Goal: Find specific page/section: Find specific page/section

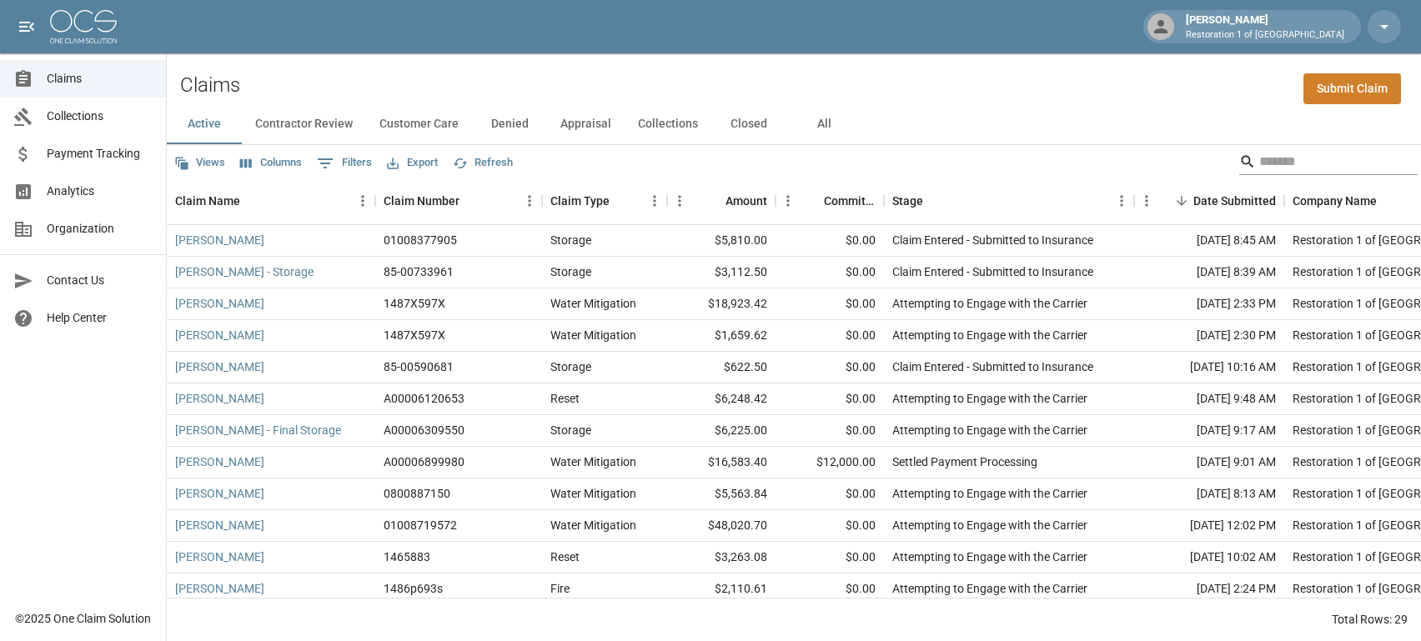
click at [1322, 150] on input "Search" at bounding box center [1325, 161] width 133 height 27
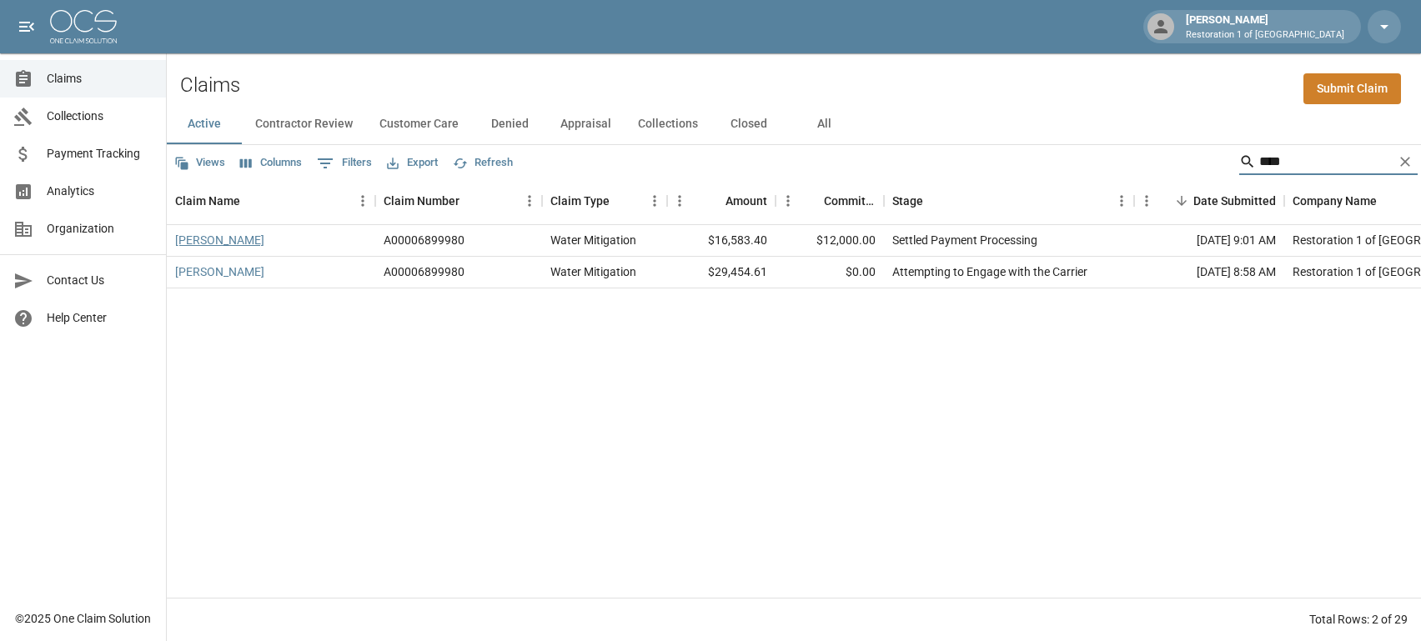
type input "****"
click at [216, 237] on link "[PERSON_NAME]" at bounding box center [219, 240] width 89 height 17
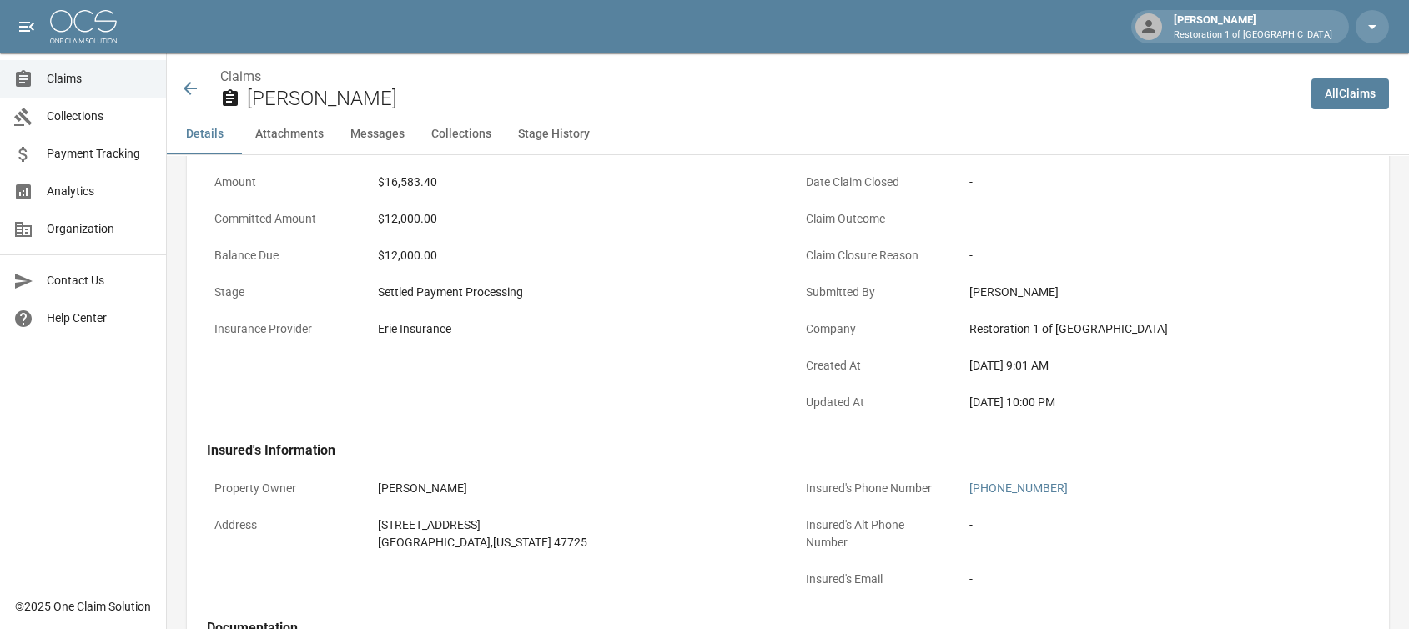
scroll to position [83, 0]
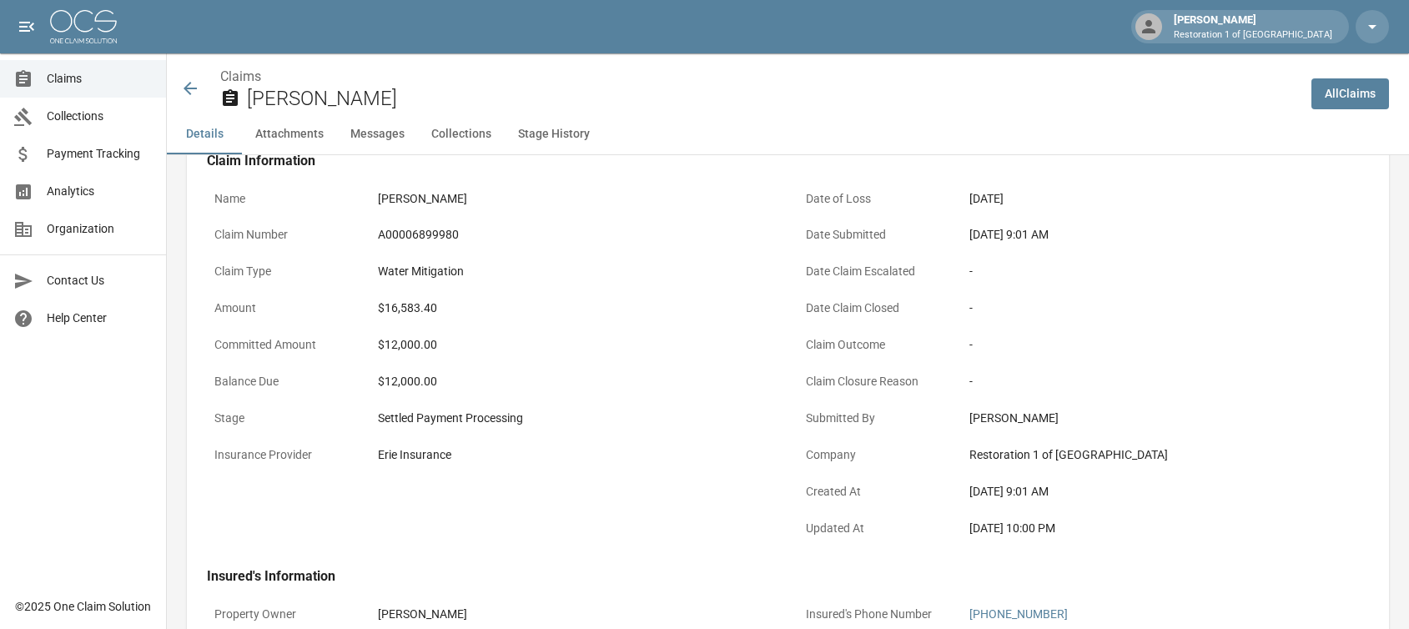
click at [184, 90] on icon at bounding box center [190, 88] width 20 height 20
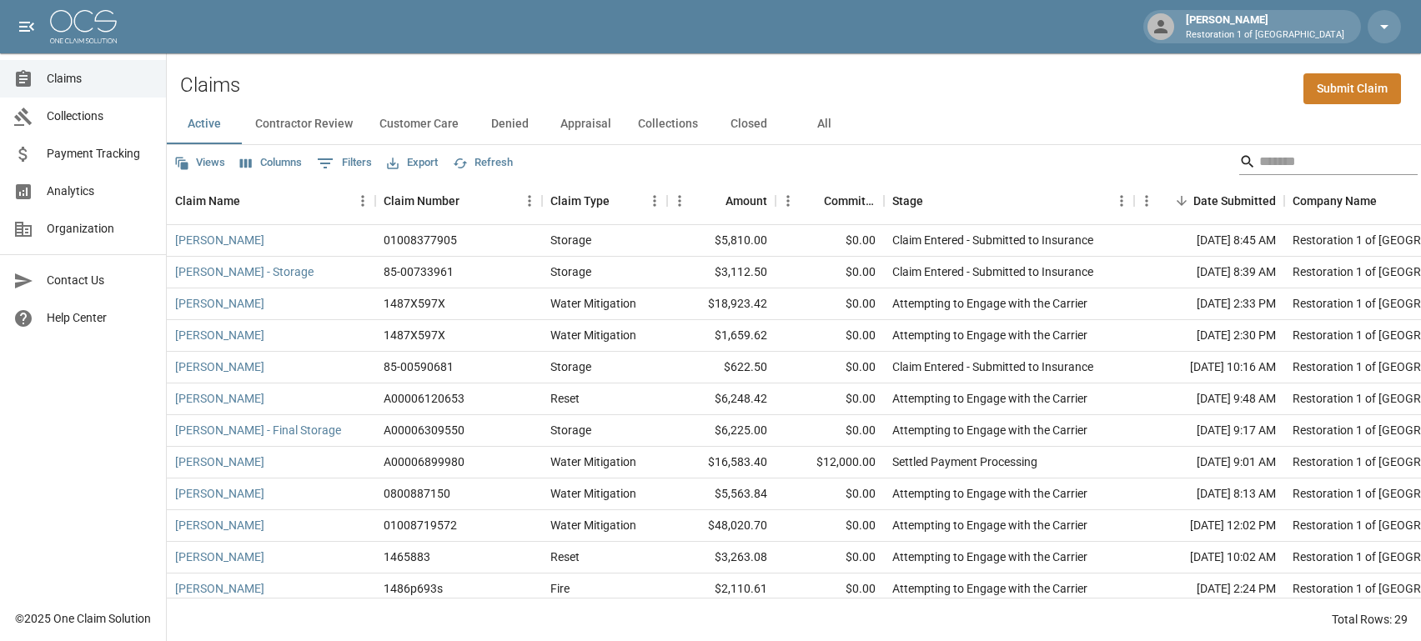
click at [1310, 162] on input "Search" at bounding box center [1325, 161] width 133 height 27
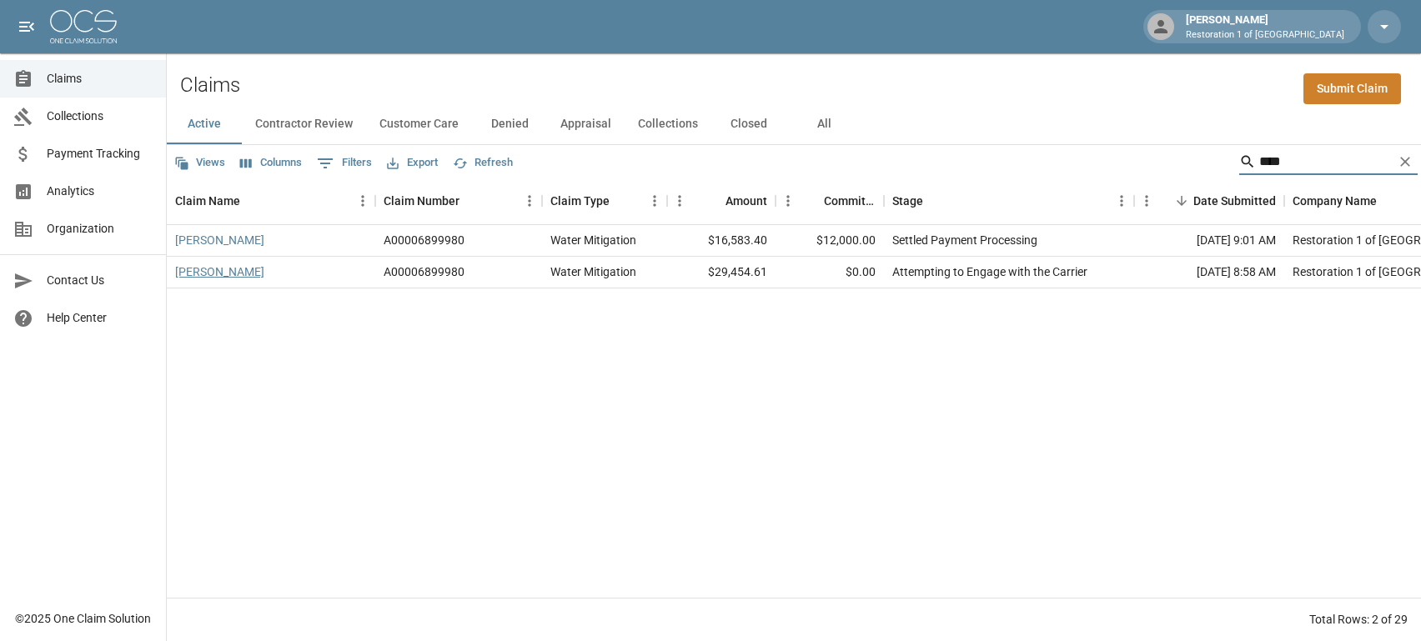
type input "****"
click at [197, 272] on link "[PERSON_NAME]" at bounding box center [219, 272] width 89 height 17
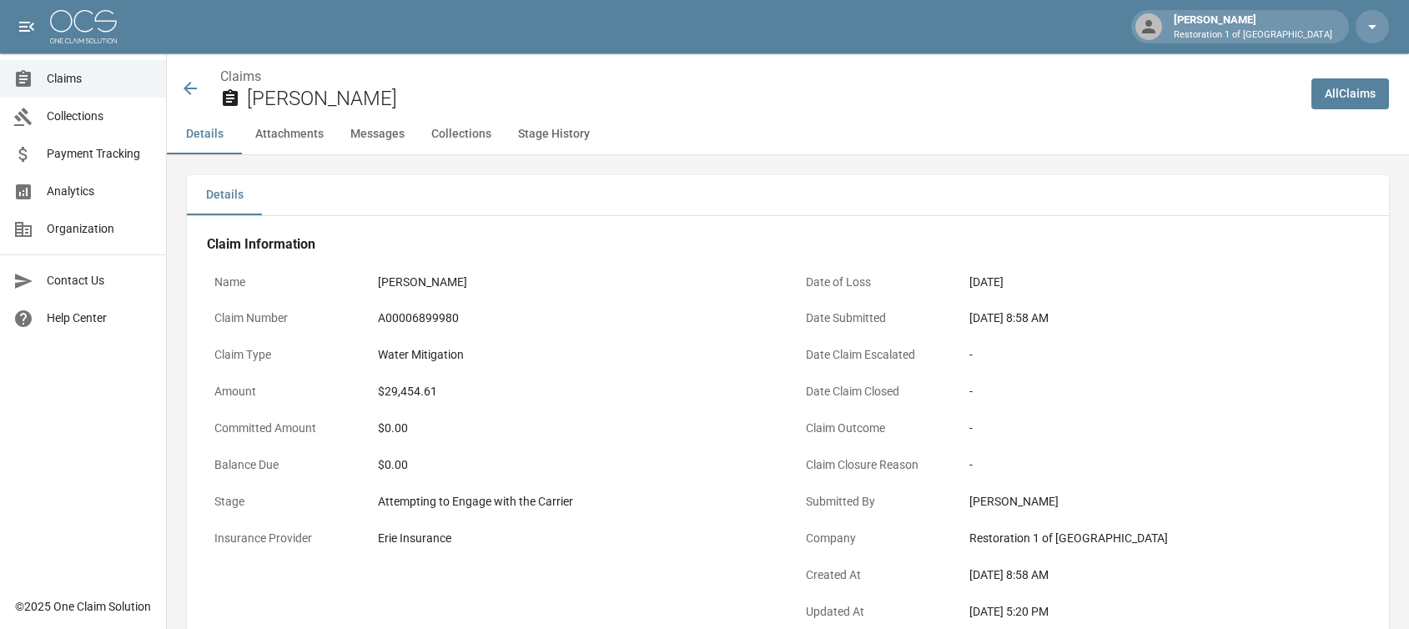
click at [198, 93] on icon at bounding box center [190, 88] width 20 height 20
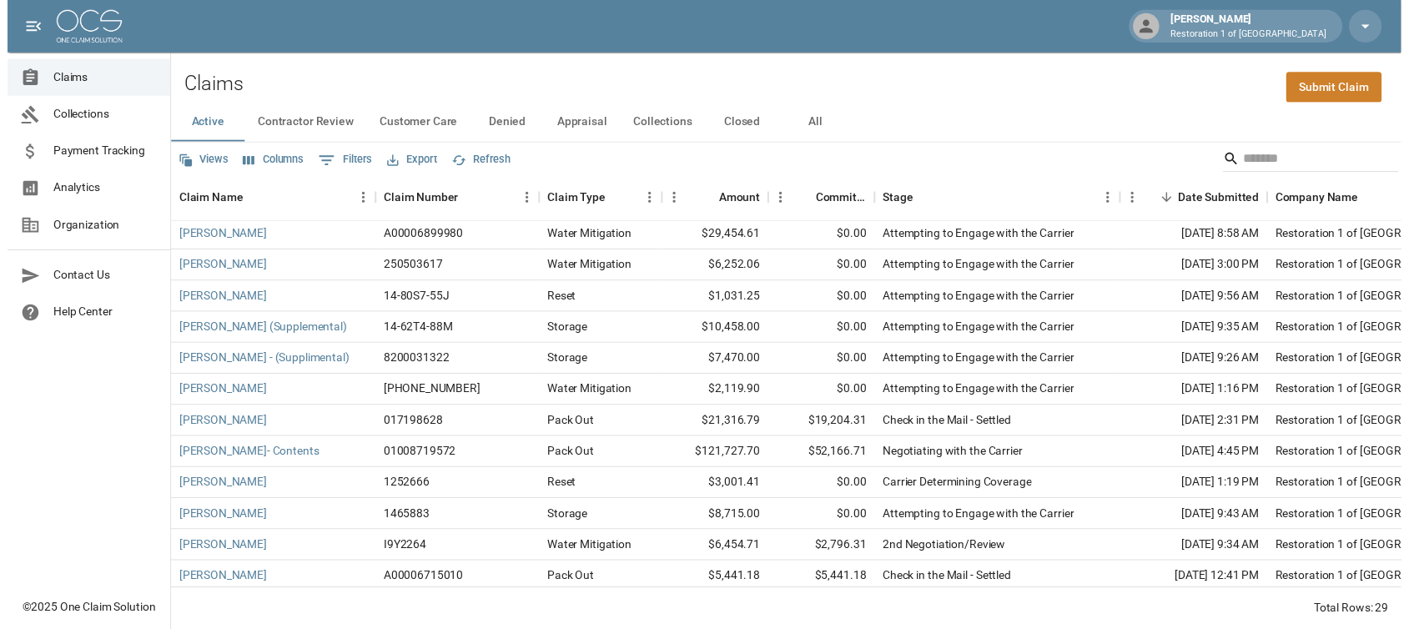
scroll to position [417, 0]
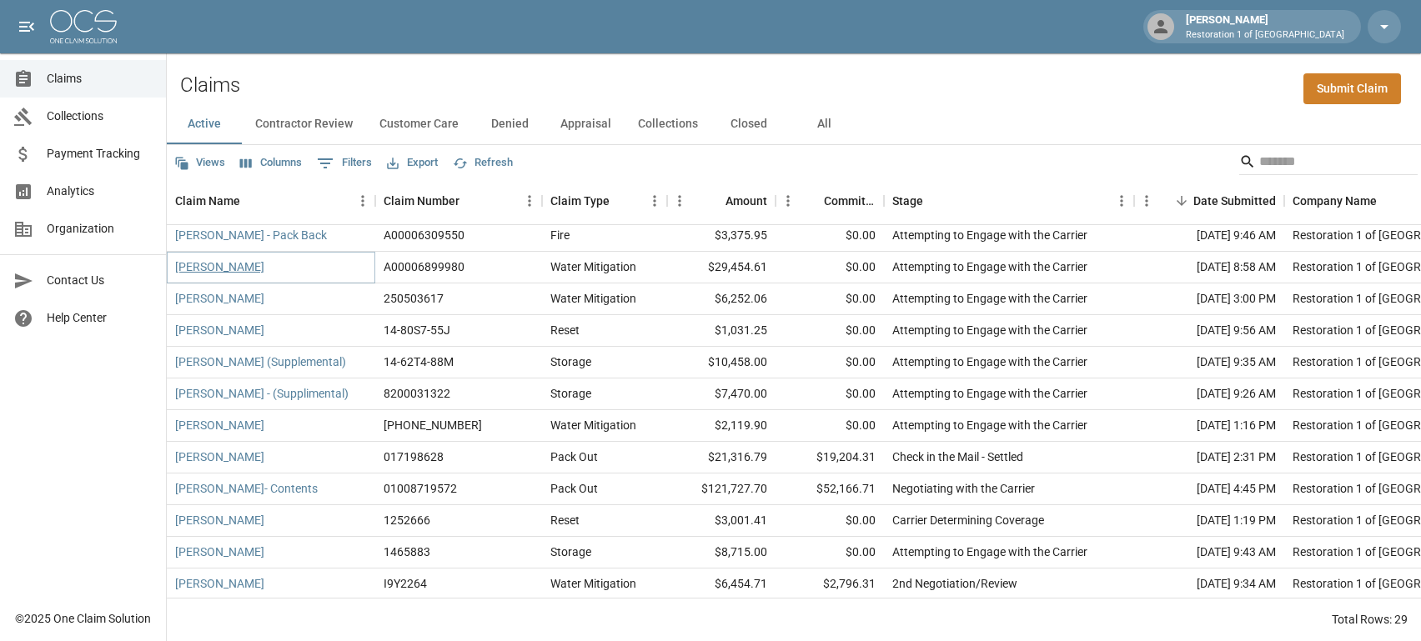
click at [213, 264] on link "[PERSON_NAME]" at bounding box center [219, 267] width 89 height 17
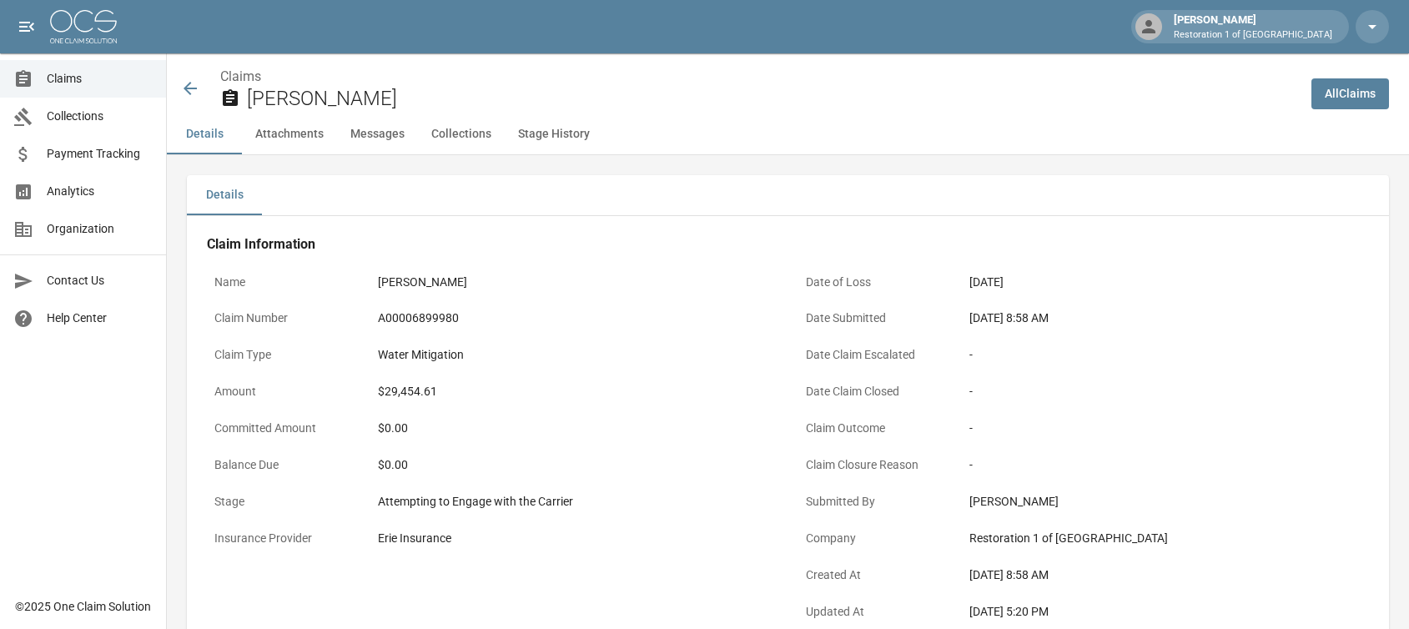
click at [543, 346] on div "Water Mitigation" at bounding box center [574, 355] width 393 height 18
click at [189, 88] on icon at bounding box center [190, 88] width 20 height 20
